Goal: Task Accomplishment & Management: Use online tool/utility

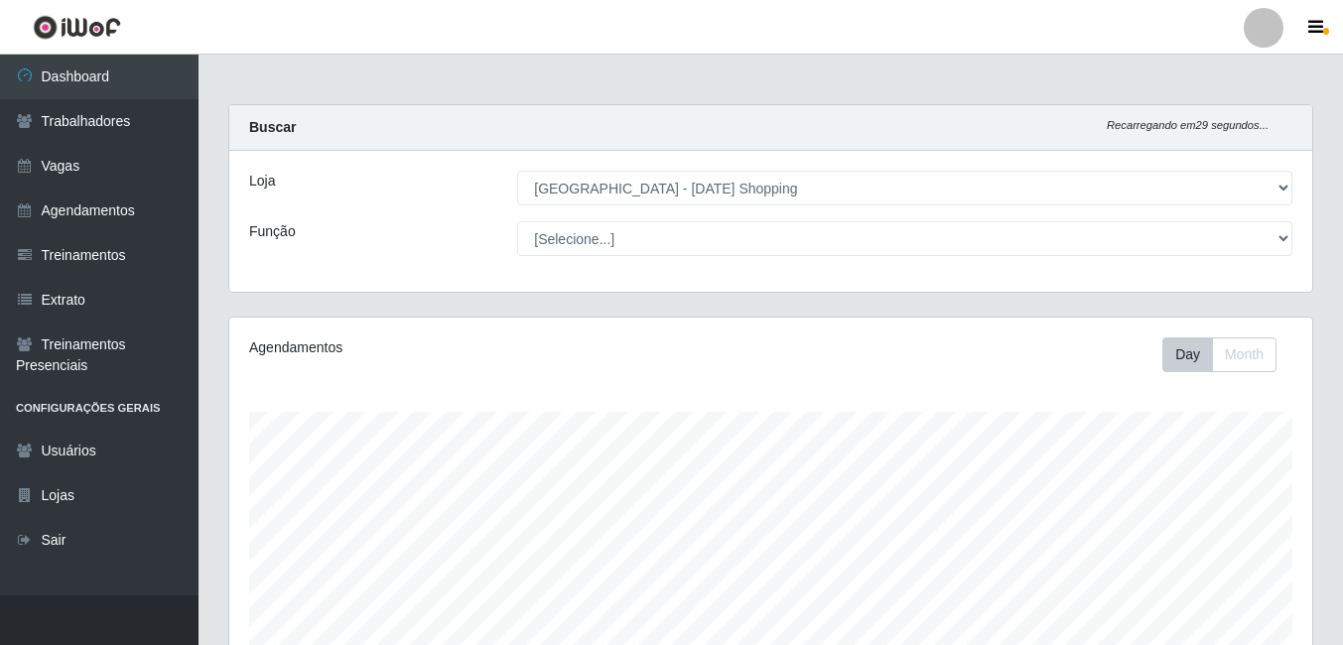
select select "471"
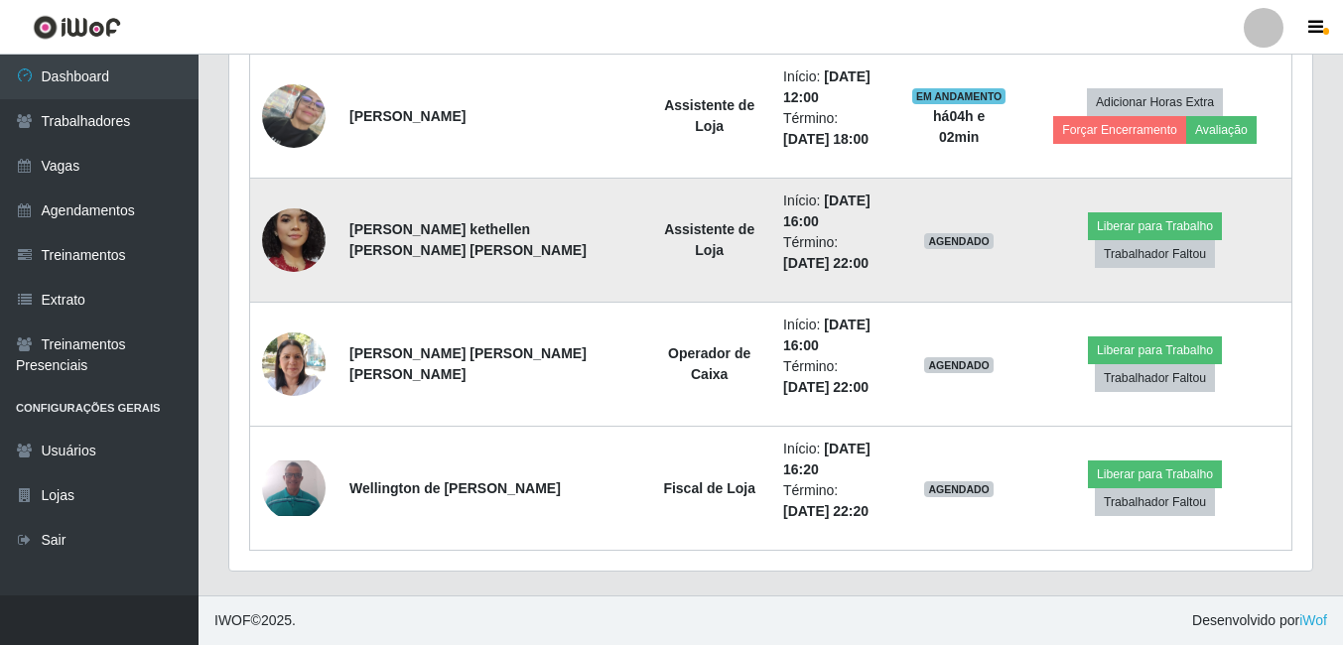
scroll to position [412, 1083]
click at [1088, 240] on button "Liberar para Trabalho" at bounding box center [1155, 226] width 134 height 28
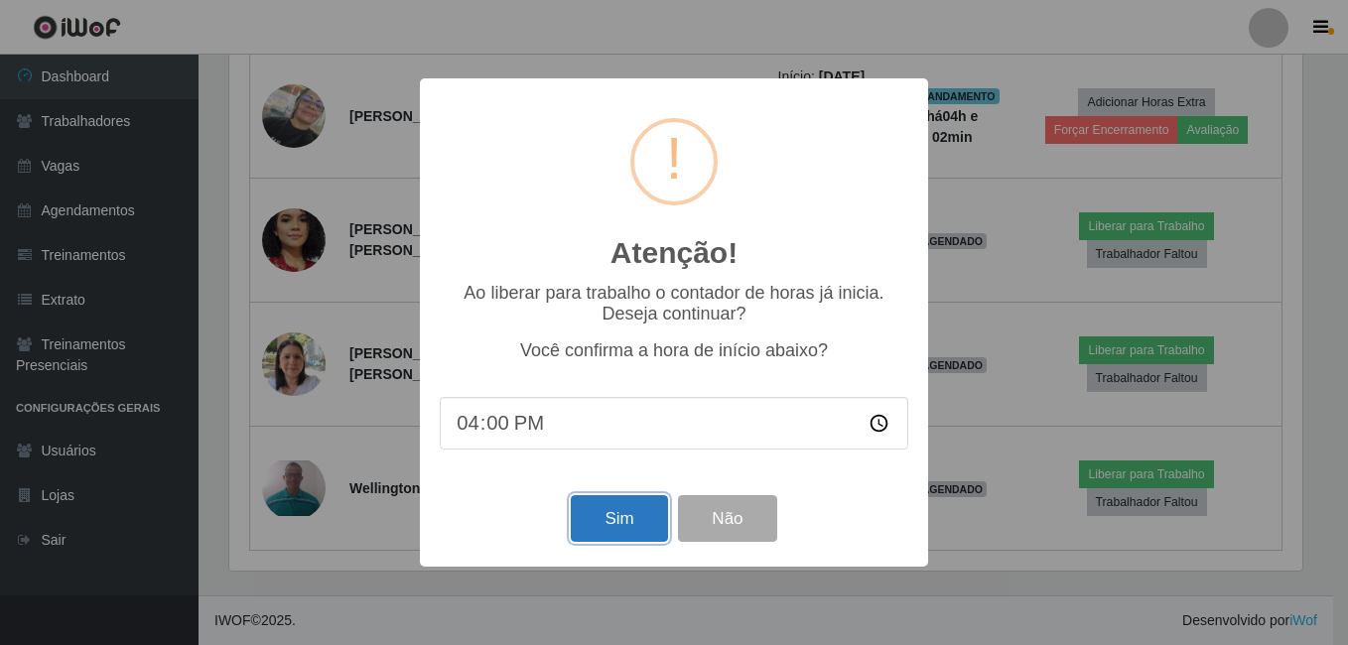
click at [661, 522] on button "Sim" at bounding box center [619, 518] width 96 height 47
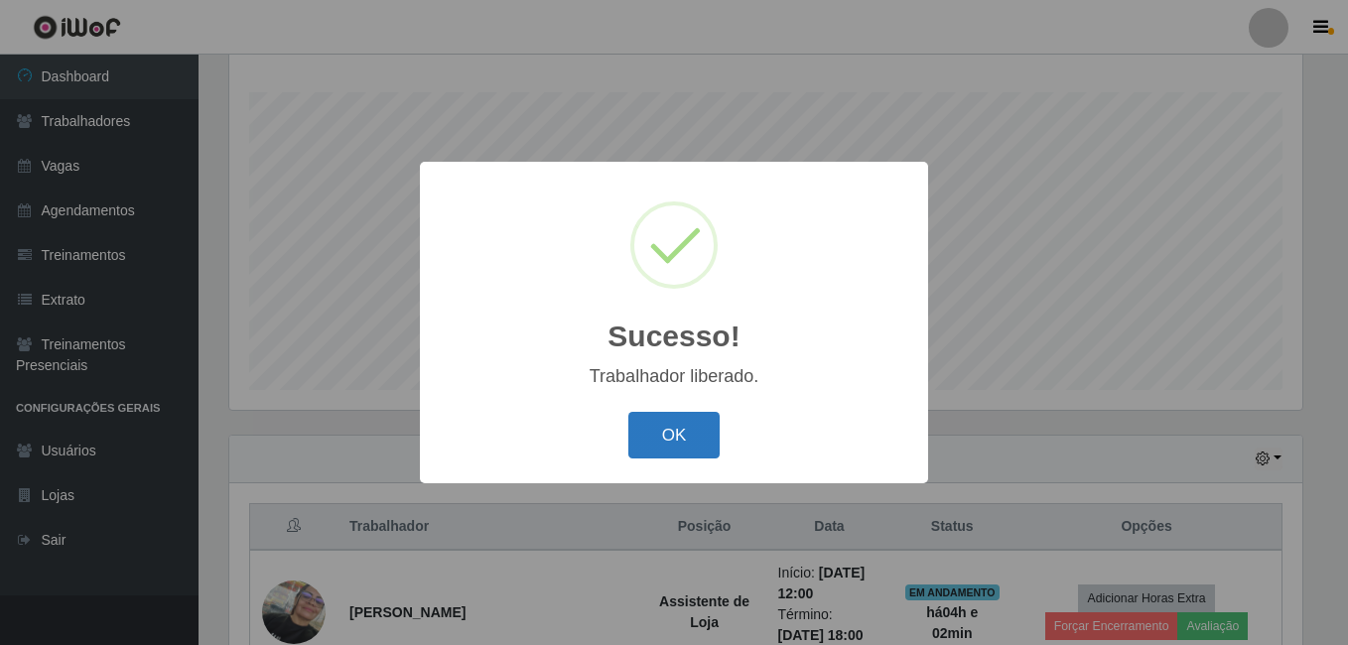
click at [658, 437] on button "OK" at bounding box center [674, 435] width 92 height 47
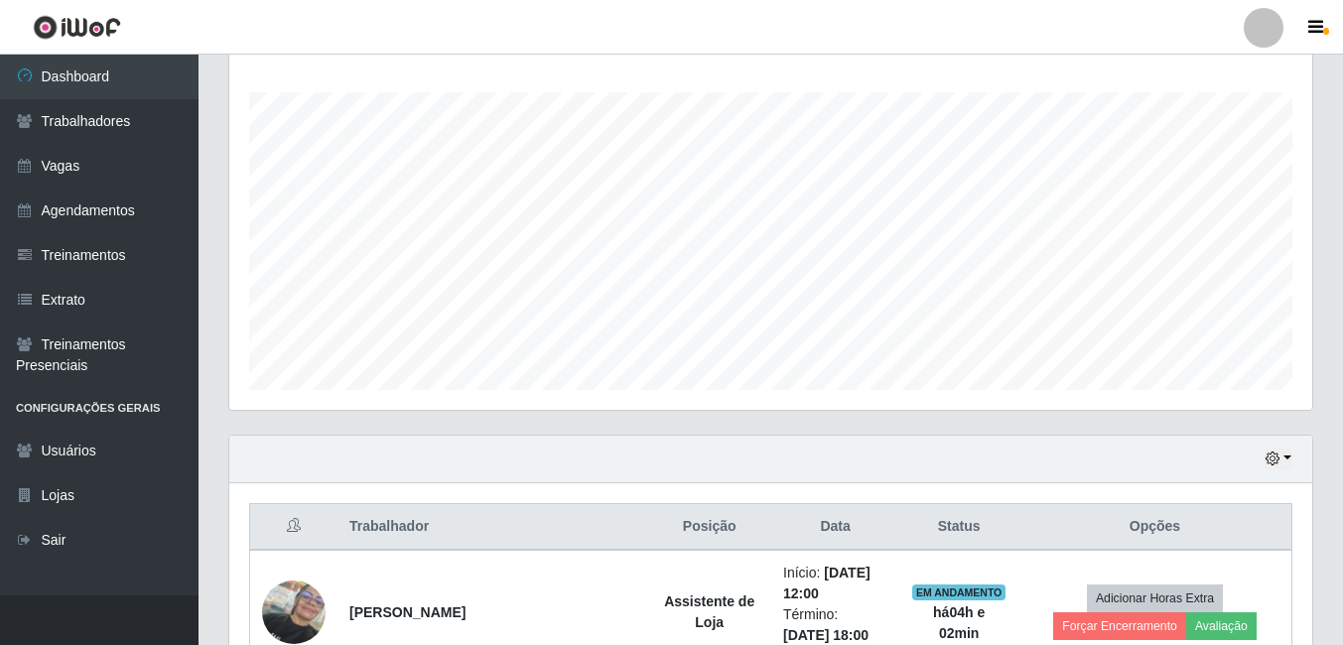
scroll to position [617, 0]
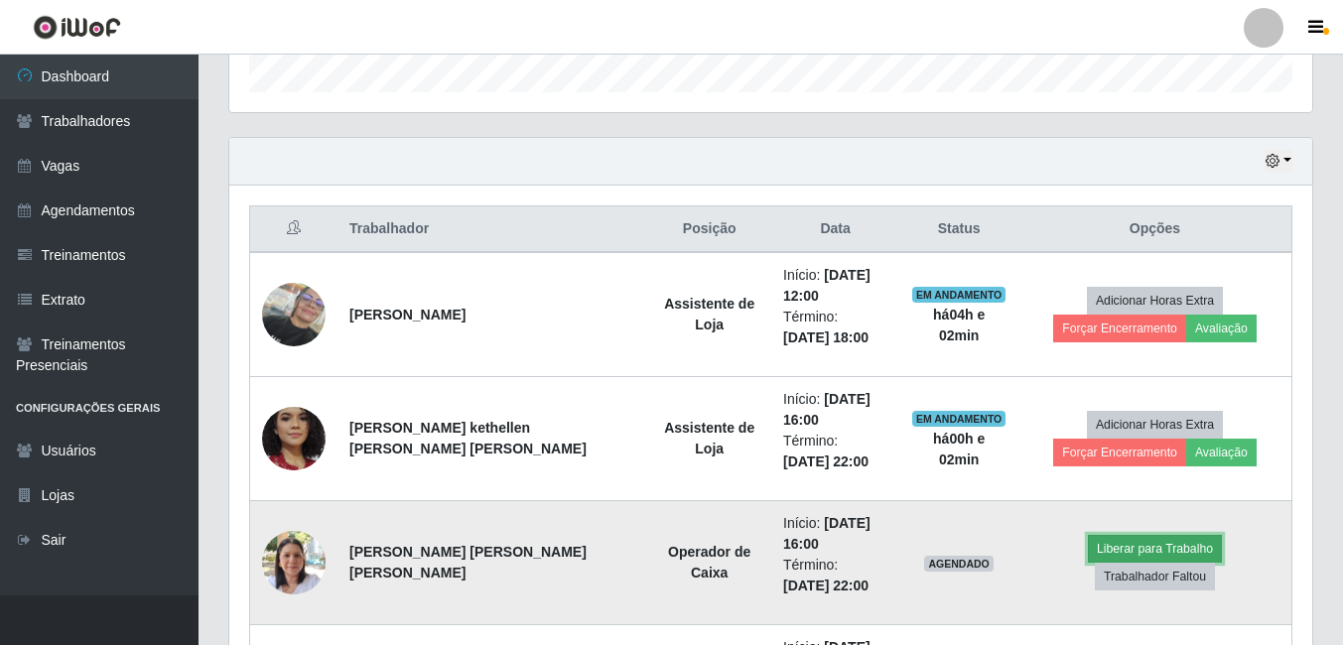
click at [1088, 561] on button "Liberar para Trabalho" at bounding box center [1155, 549] width 134 height 28
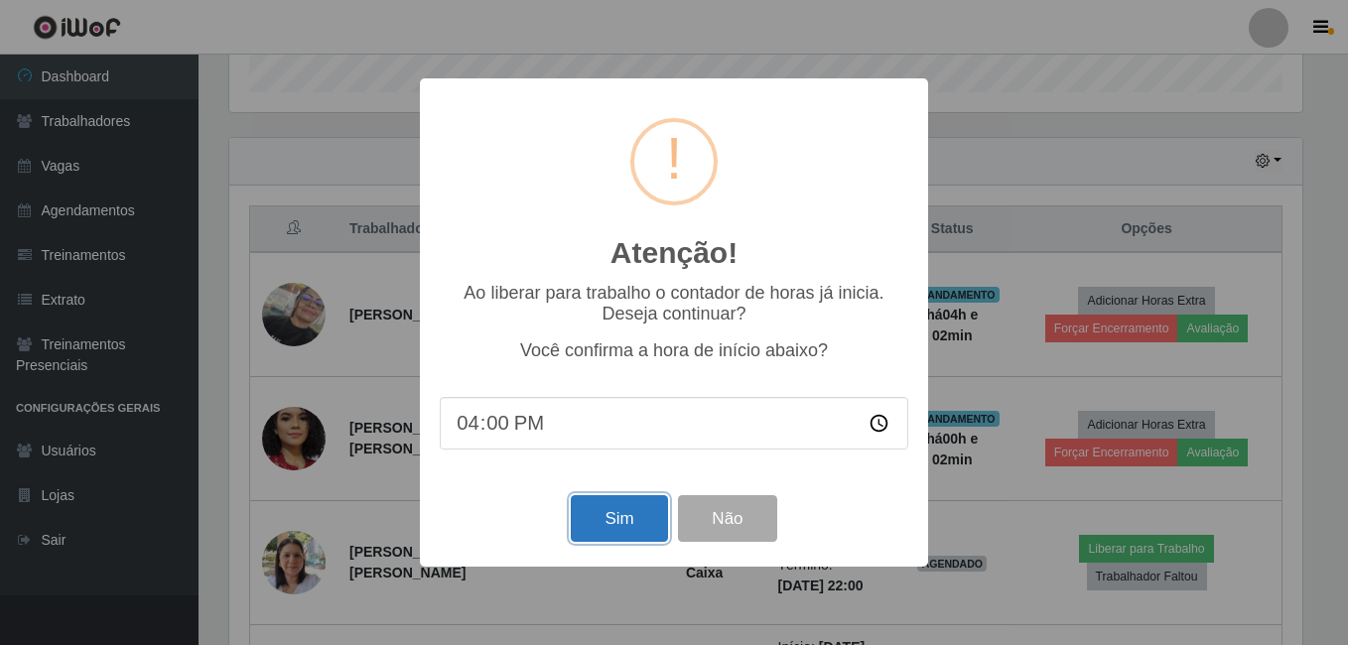
click at [614, 522] on button "Sim" at bounding box center [619, 518] width 96 height 47
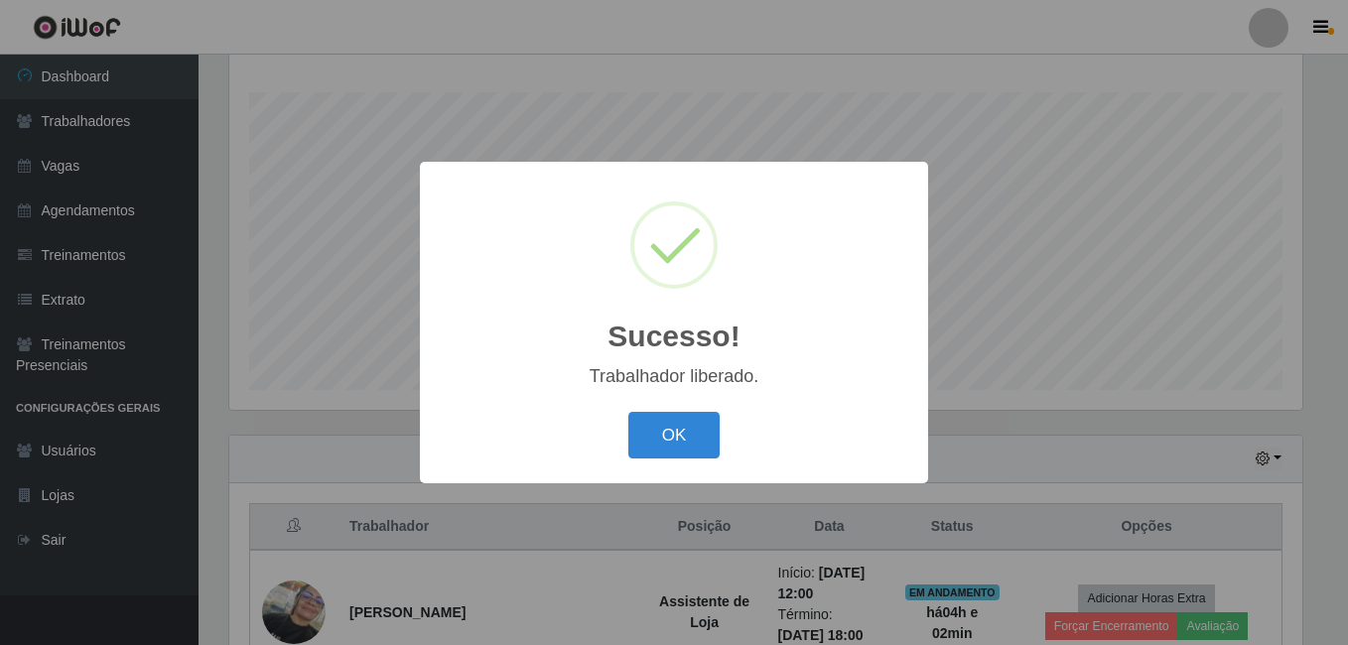
click at [685, 409] on div "OK Cancel" at bounding box center [674, 435] width 468 height 57
click at [680, 424] on button "OK" at bounding box center [674, 435] width 92 height 47
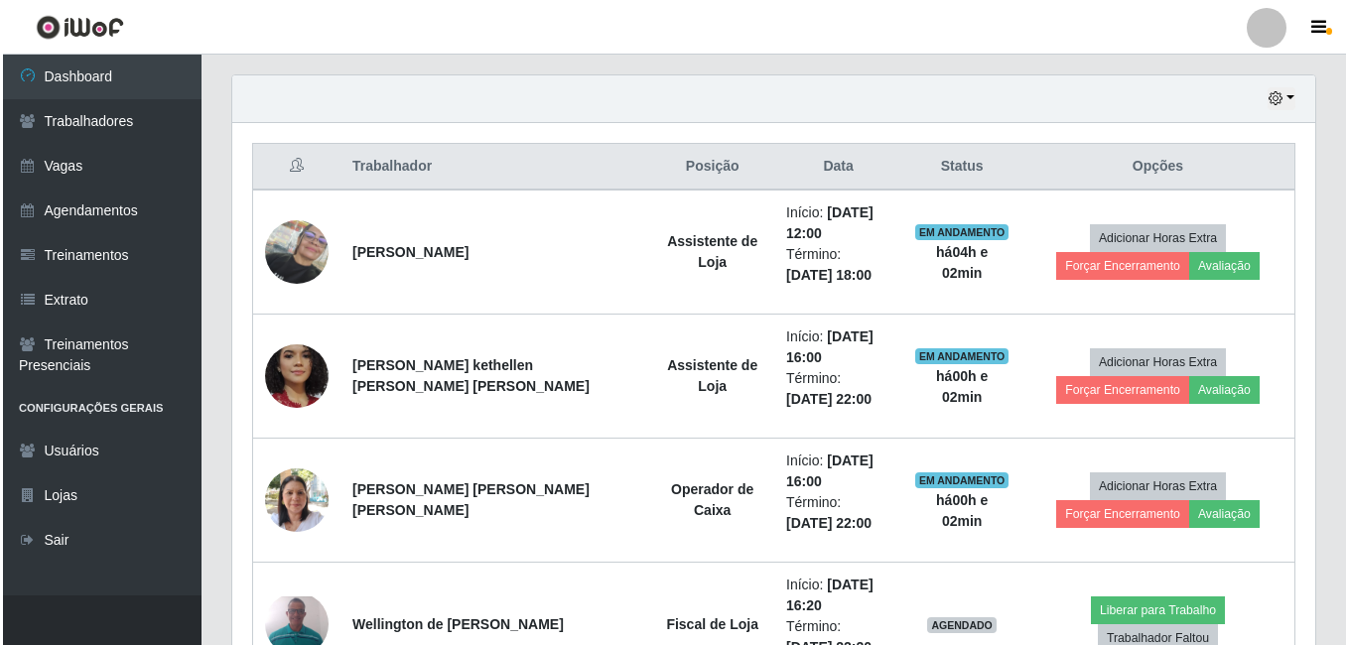
scroll to position [816, 0]
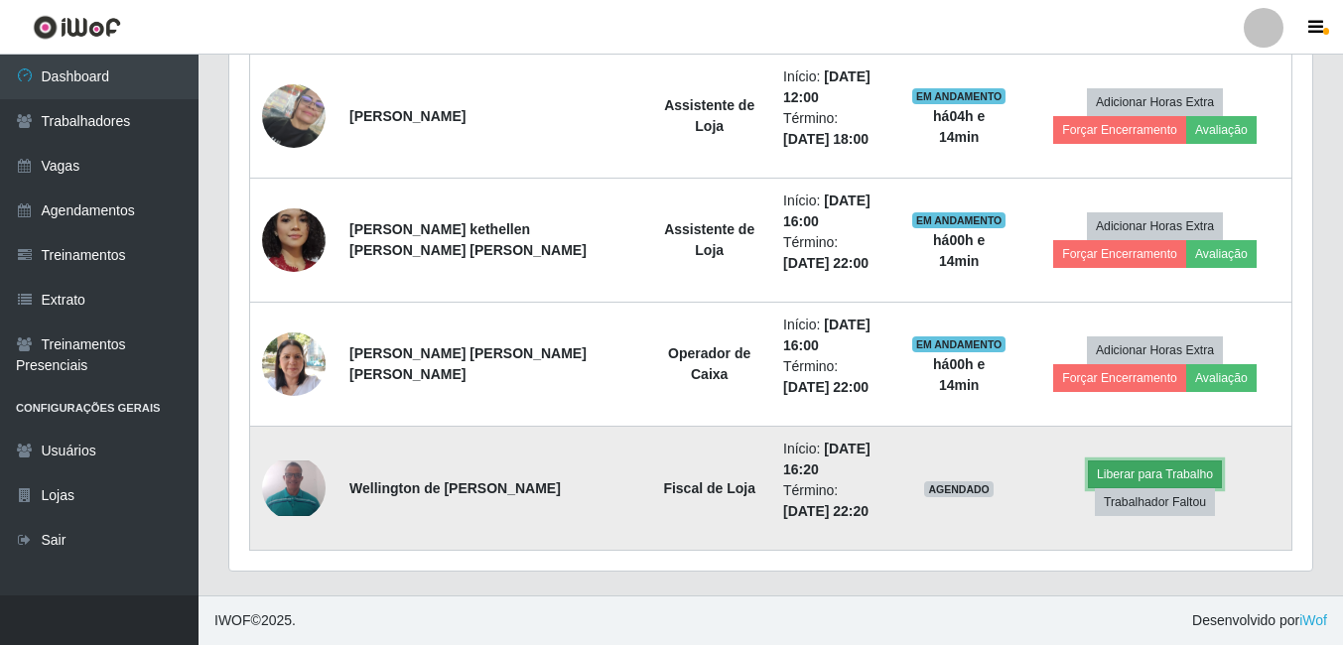
click at [1088, 488] on button "Liberar para Trabalho" at bounding box center [1155, 474] width 134 height 28
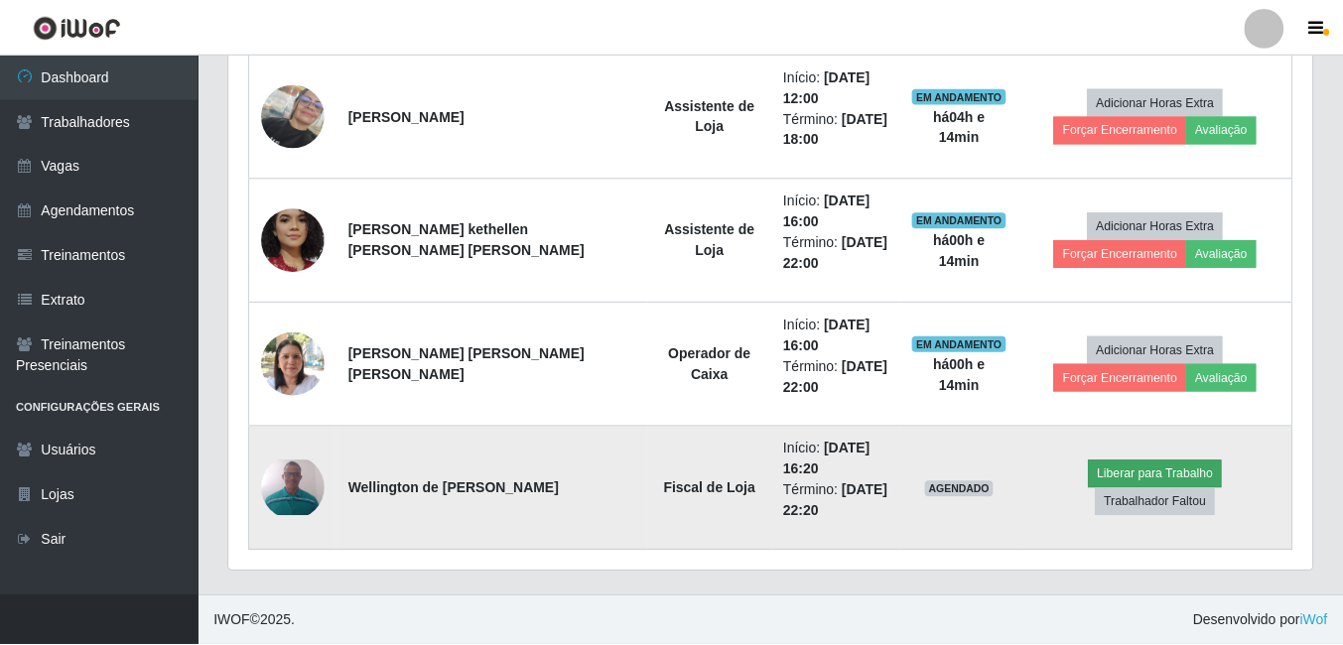
scroll to position [412, 1073]
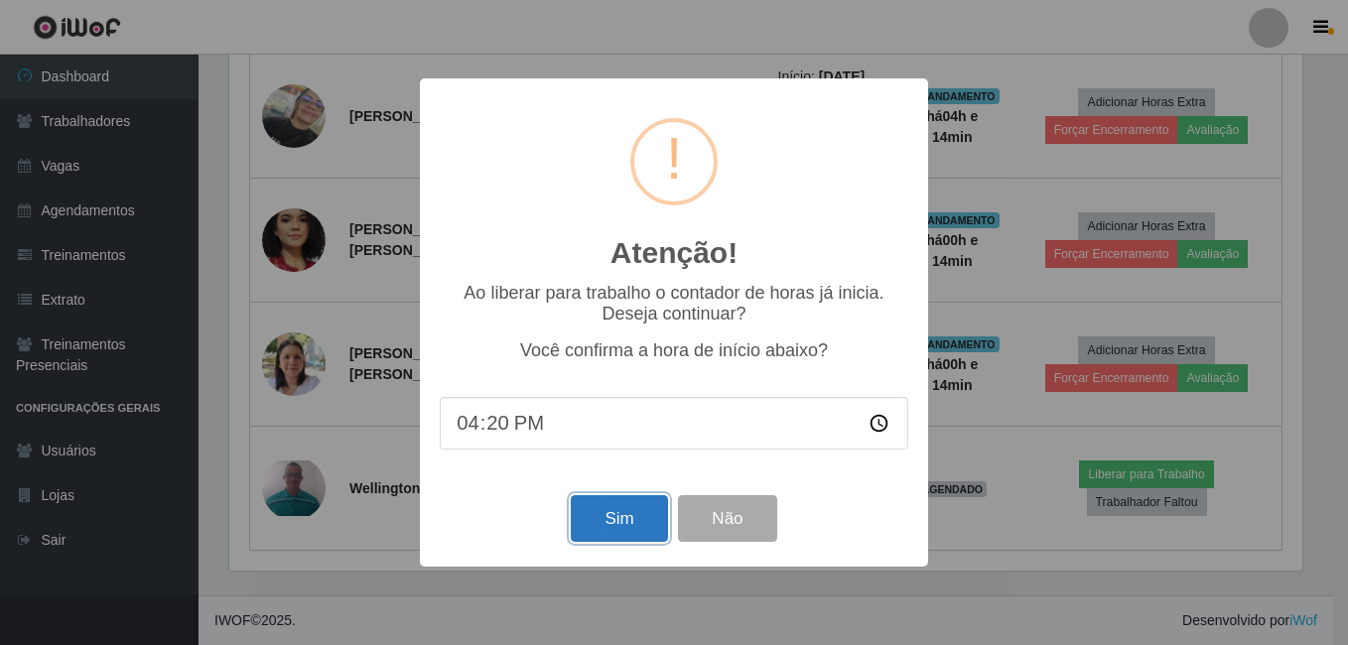
click at [592, 538] on button "Sim" at bounding box center [619, 518] width 96 height 47
